Goal: Task Accomplishment & Management: Use online tool/utility

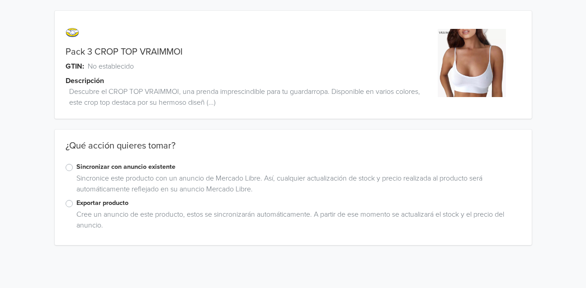
click at [76, 203] on label "Exportar producto" at bounding box center [298, 203] width 444 height 10
click at [0, 0] on input "Exportar producto" at bounding box center [0, 0] width 0 height 0
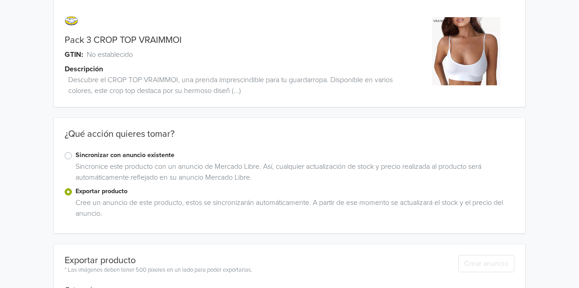
scroll to position [123, 0]
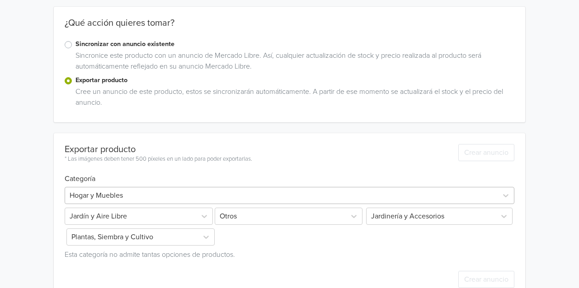
click at [159, 187] on div "Hogar y Muebles" at bounding box center [290, 195] width 450 height 17
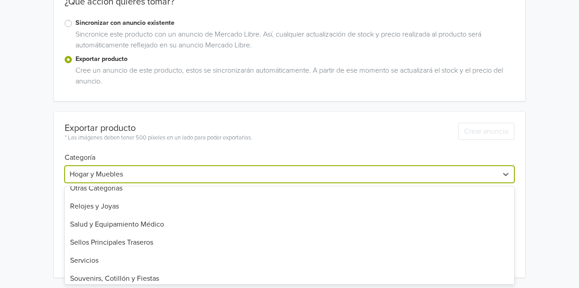
scroll to position [718, 0]
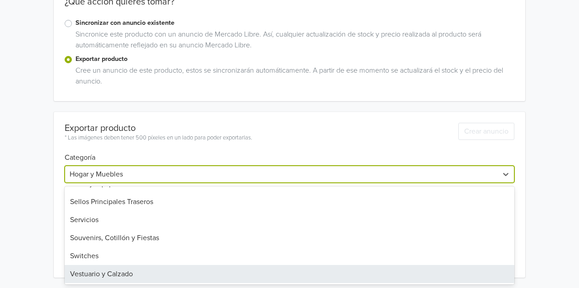
click at [118, 275] on div "Vestuario y Calzado" at bounding box center [290, 274] width 450 height 18
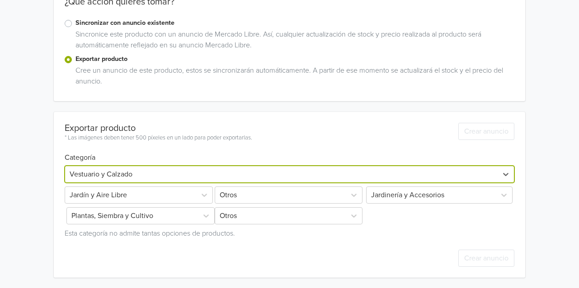
scroll to position [123, 0]
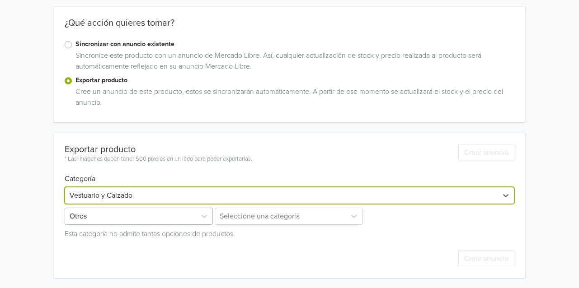
click at [163, 215] on div at bounding box center [131, 216] width 122 height 13
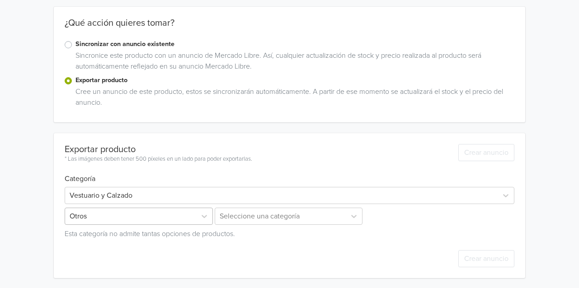
click at [161, 216] on div at bounding box center [131, 216] width 122 height 13
click at [205, 214] on icon at bounding box center [204, 216] width 9 height 9
click at [193, 218] on div "Otros" at bounding box center [130, 216] width 131 height 16
click at [192, 218] on div "Otros" at bounding box center [130, 216] width 131 height 16
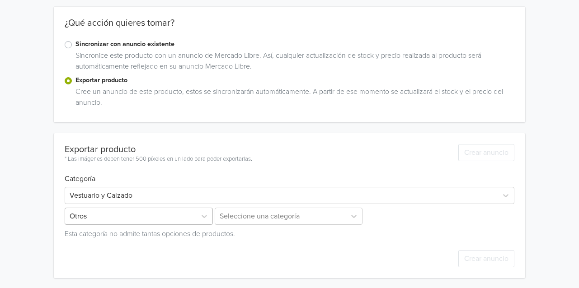
click at [192, 218] on div "Otros" at bounding box center [130, 216] width 131 height 16
click at [202, 217] on icon at bounding box center [204, 216] width 9 height 9
click at [282, 217] on div "Seleccione una categoría" at bounding box center [290, 216] width 150 height 17
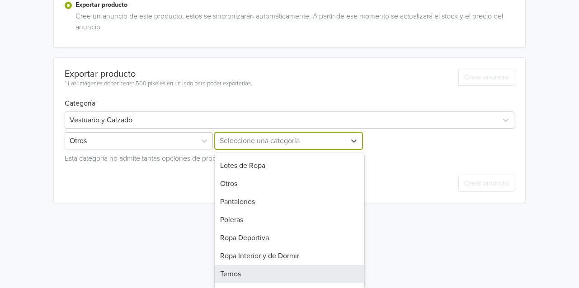
scroll to position [266, 0]
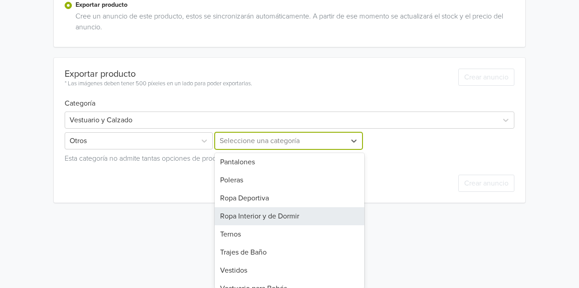
click at [272, 207] on div "Ropa Interior y de Dormir" at bounding box center [290, 216] width 150 height 18
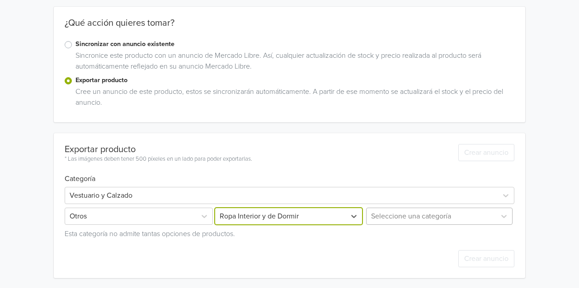
click at [453, 214] on div at bounding box center [431, 216] width 120 height 13
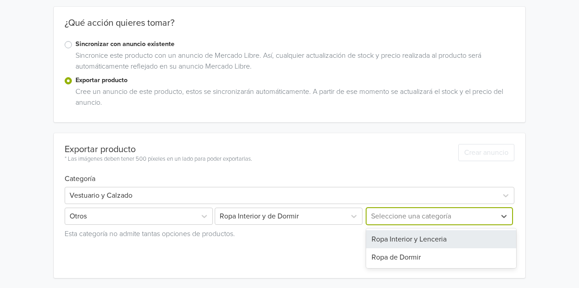
click at [440, 238] on div "Ropa Interior y Lenceria" at bounding box center [441, 239] width 150 height 18
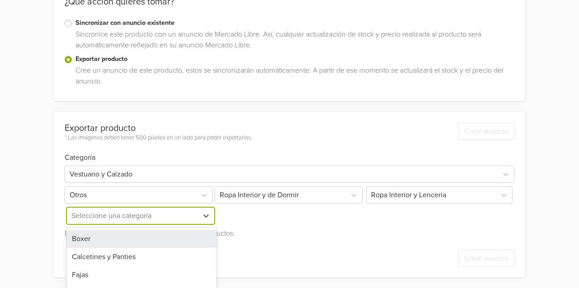
scroll to position [178, 0]
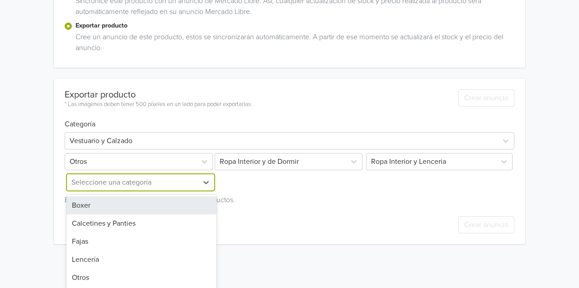
click at [146, 191] on div "5 results available. Use Up and Down to choose options, press Enter to select t…" at bounding box center [140, 182] width 150 height 17
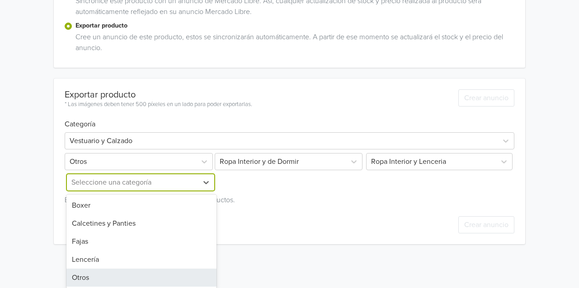
click at [87, 276] on div "Otros" at bounding box center [141, 278] width 150 height 18
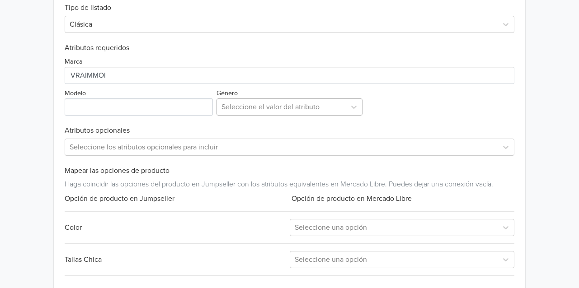
scroll to position [403, 0]
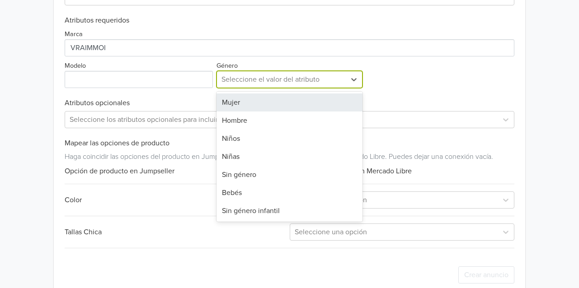
click at [272, 80] on div at bounding box center [281, 79] width 120 height 13
click at [254, 103] on div "Mujer" at bounding box center [289, 103] width 146 height 18
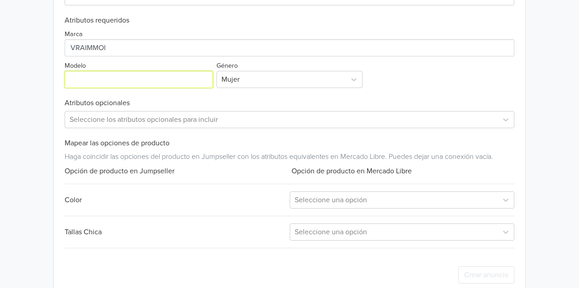
click at [109, 82] on input "Modelo" at bounding box center [139, 79] width 148 height 17
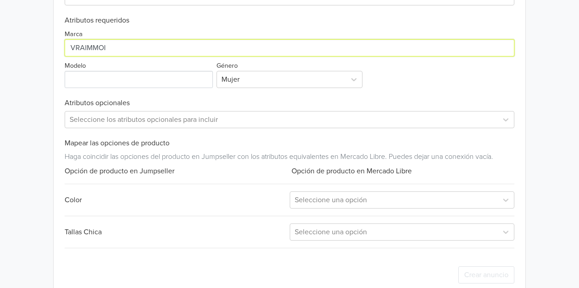
drag, startPoint x: 117, startPoint y: 40, endPoint x: -29, endPoint y: 92, distance: 155.8
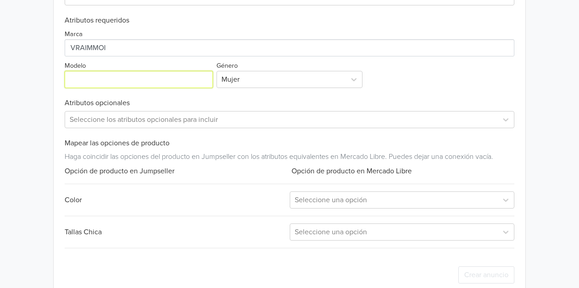
click at [98, 78] on input "Modelo" at bounding box center [139, 79] width 148 height 17
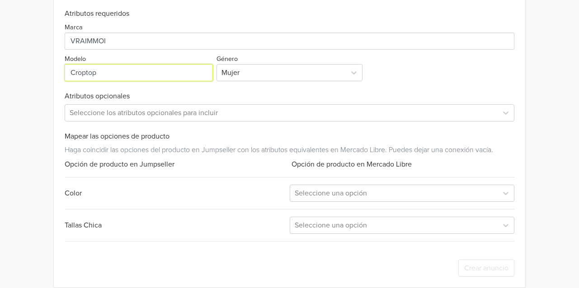
scroll to position [420, 0]
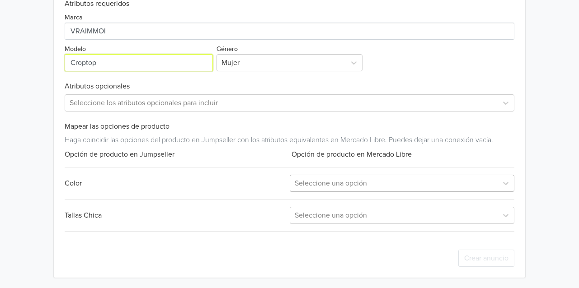
type input "Croptop"
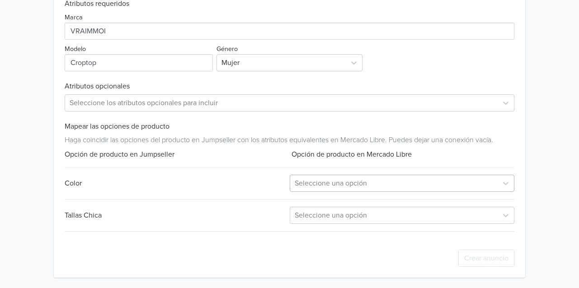
click at [367, 183] on div at bounding box center [394, 183] width 198 height 13
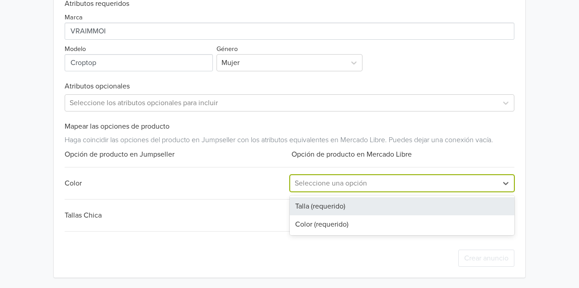
click at [341, 206] on div "Talla (requerido)" at bounding box center [402, 206] width 225 height 18
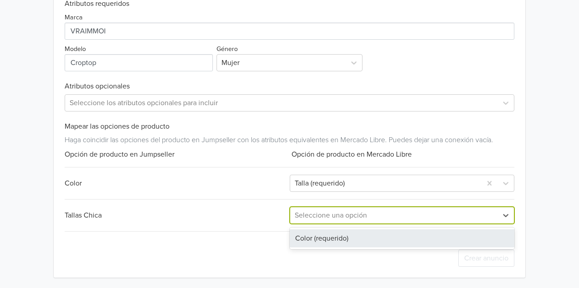
click at [345, 219] on div at bounding box center [394, 215] width 198 height 13
click at [334, 237] on div "Color (requerido)" at bounding box center [402, 239] width 225 height 18
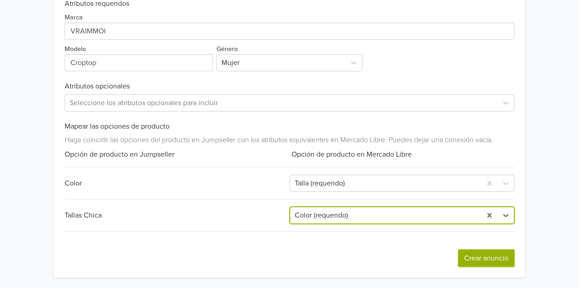
click at [491, 258] on button "Crear anuncio" at bounding box center [486, 258] width 56 height 17
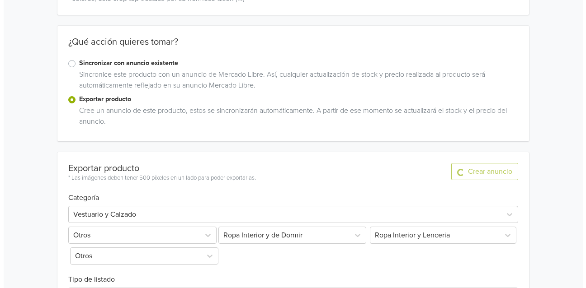
scroll to position [0, 0]
